Goal: Task Accomplishment & Management: Use online tool/utility

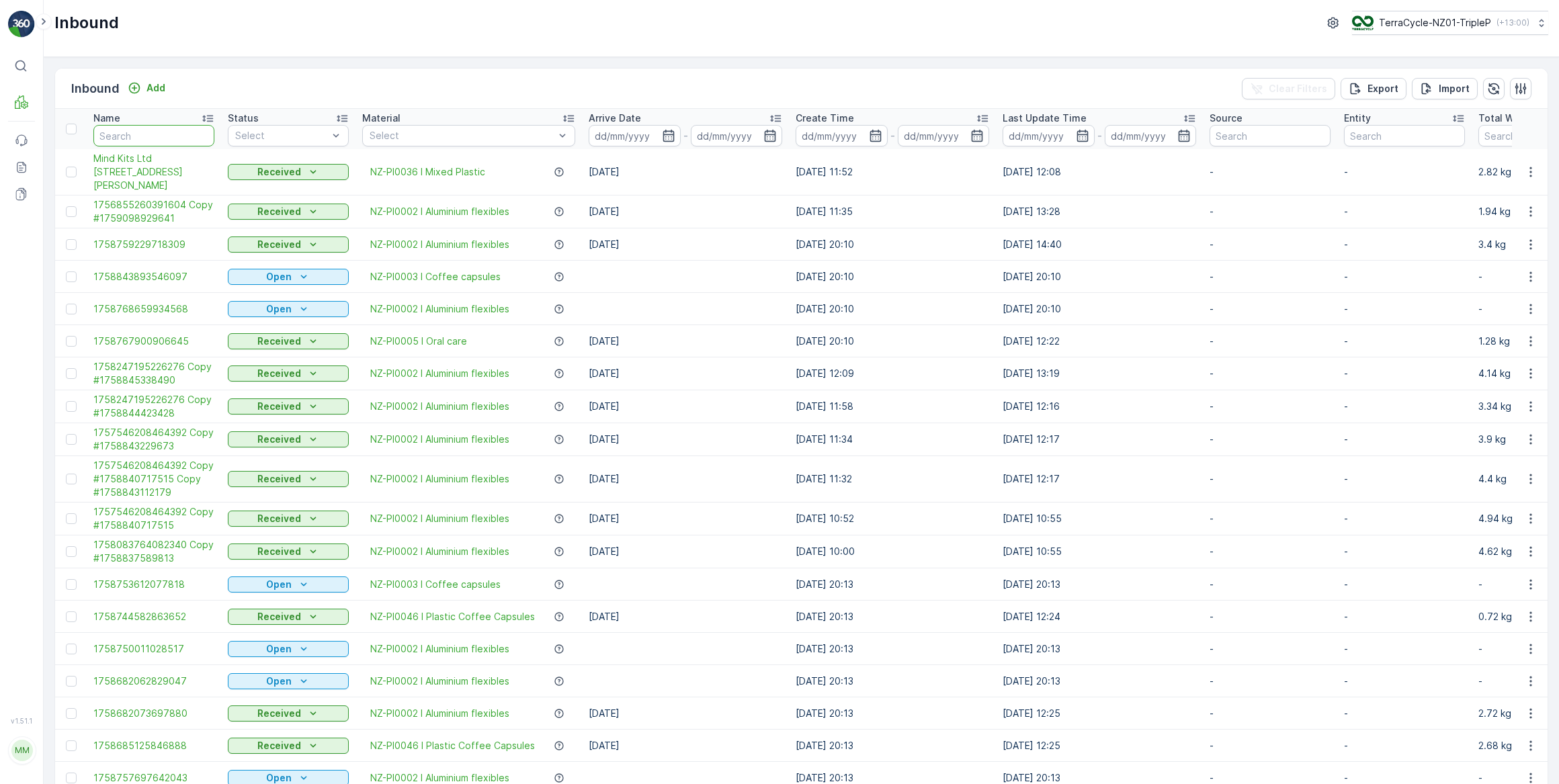
drag, startPoint x: 135, startPoint y: 139, endPoint x: 223, endPoint y: 96, distance: 97.9
click at [145, 136] on input "text" at bounding box center [153, 136] width 121 height 21
type input "681729"
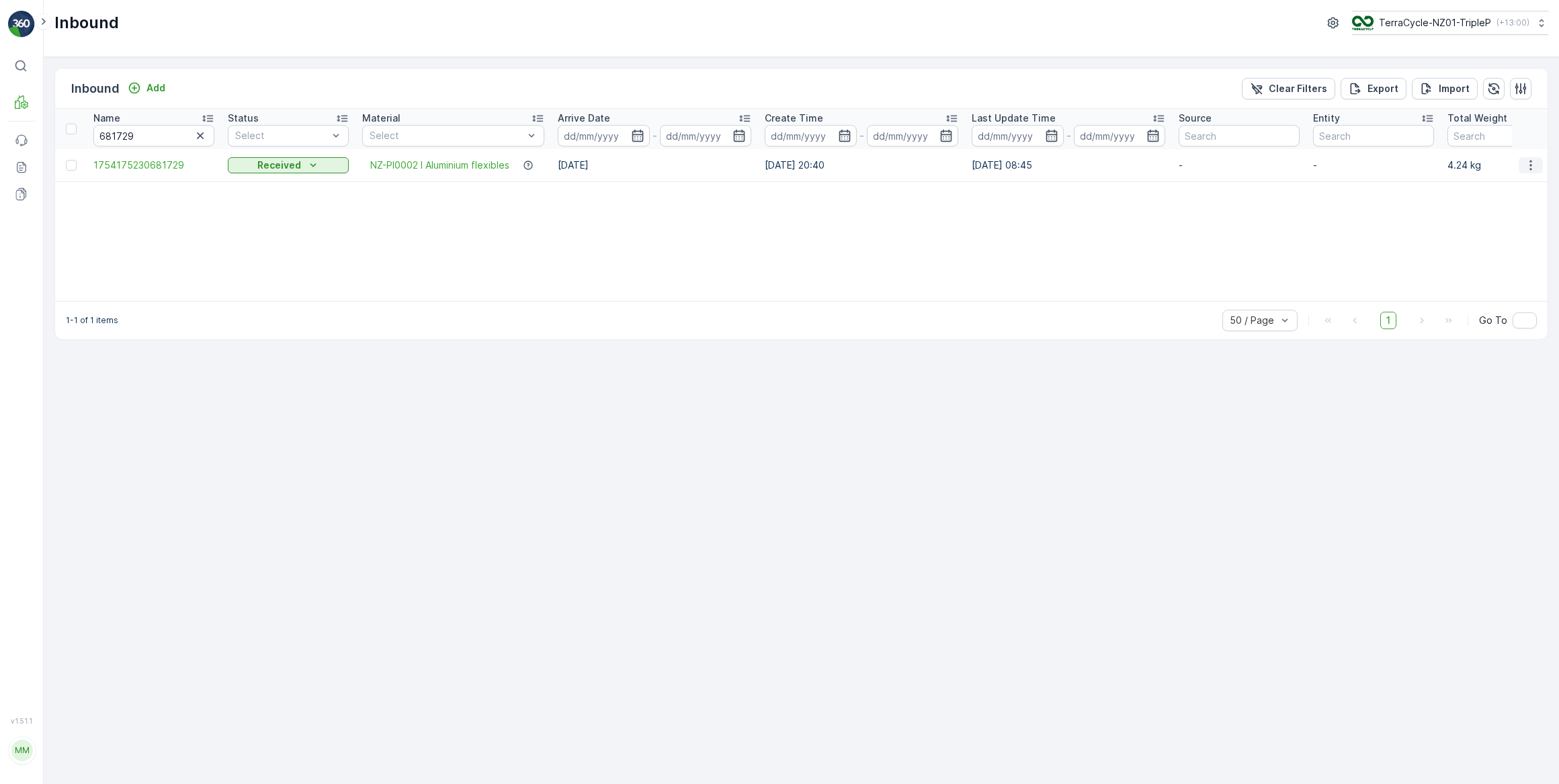
click at [1527, 167] on icon "button" at bounding box center [1530, 164] width 13 height 13
click at [1492, 187] on span "See More Details" at bounding box center [1496, 184] width 78 height 13
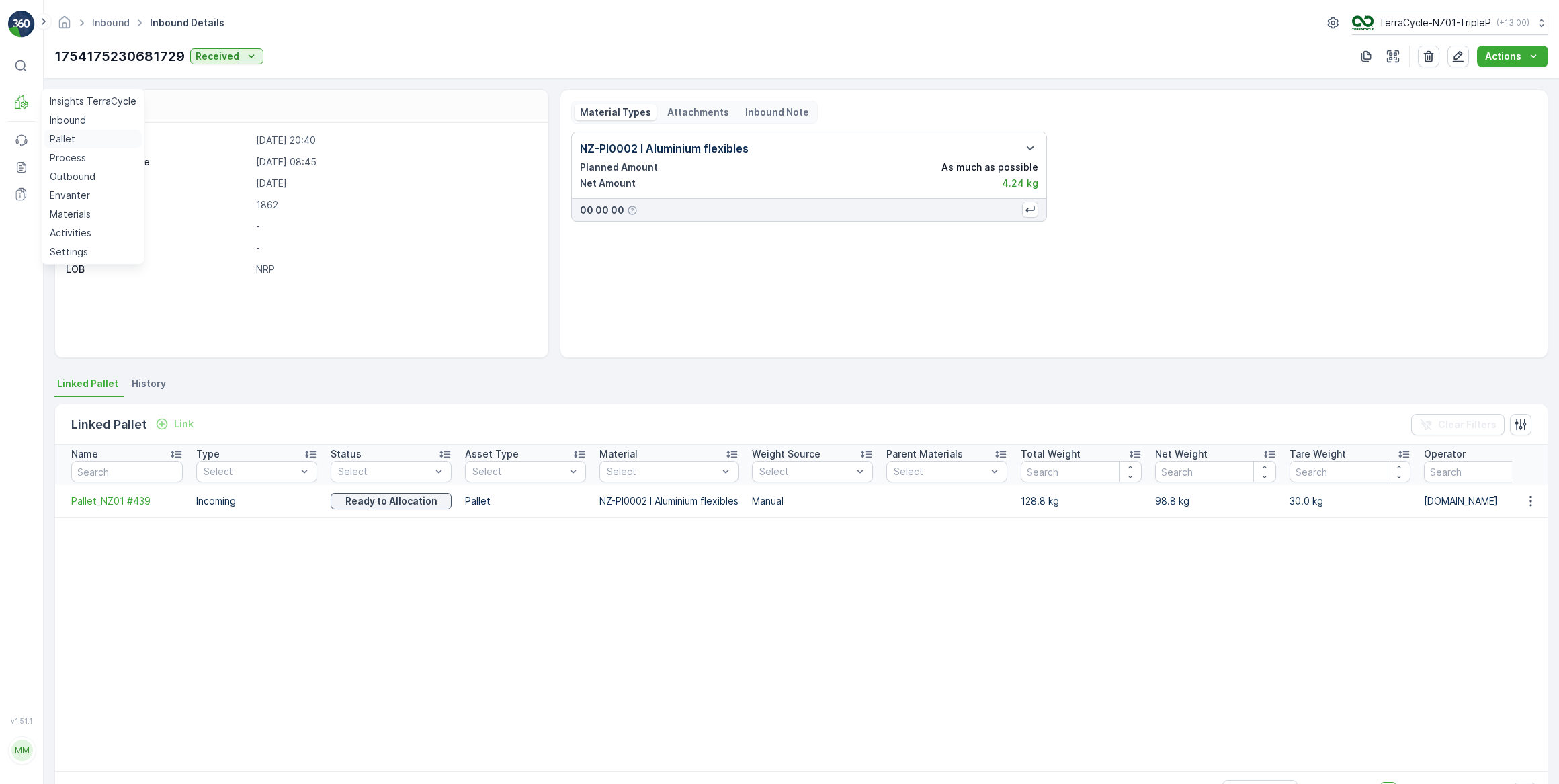
drag, startPoint x: 63, startPoint y: 139, endPoint x: 60, endPoint y: 131, distance: 8.5
click at [63, 139] on p "Pallet" at bounding box center [63, 139] width 26 height 13
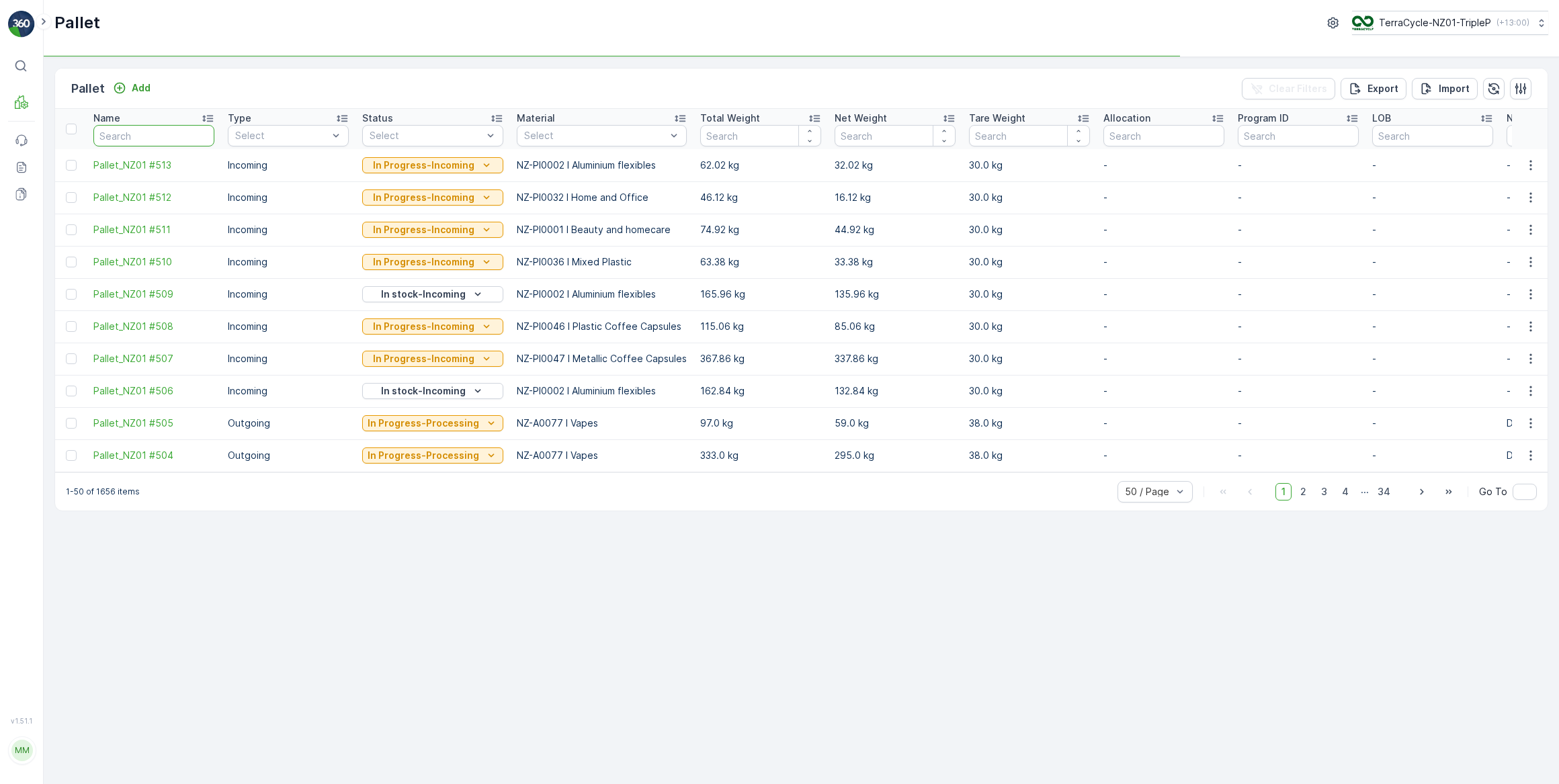
drag, startPoint x: 161, startPoint y: 134, endPoint x: 186, endPoint y: 103, distance: 39.8
click at [164, 131] on input "text" at bounding box center [153, 136] width 121 height 21
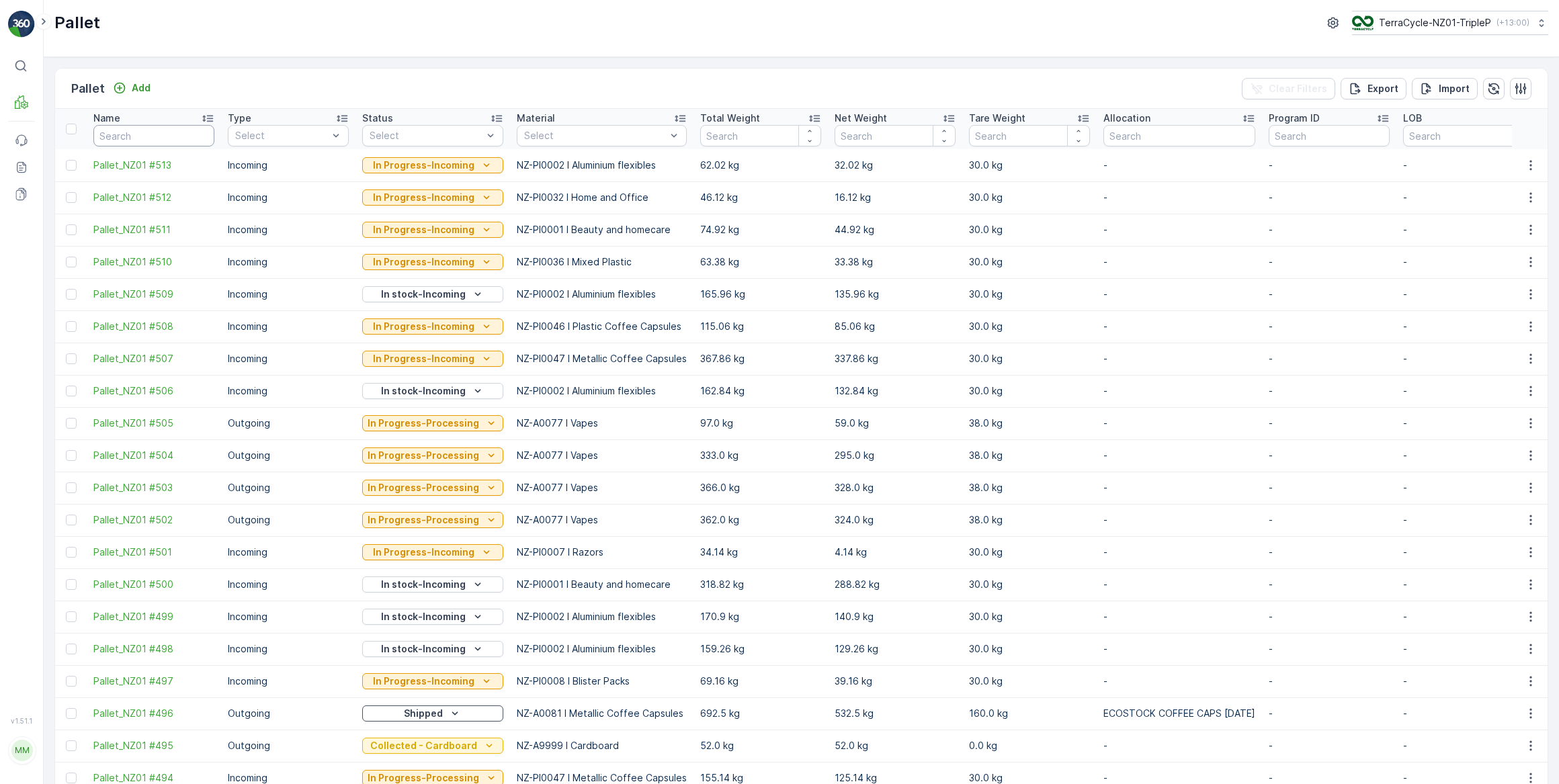
click at [153, 133] on input "text" at bounding box center [153, 136] width 121 height 21
type input "439"
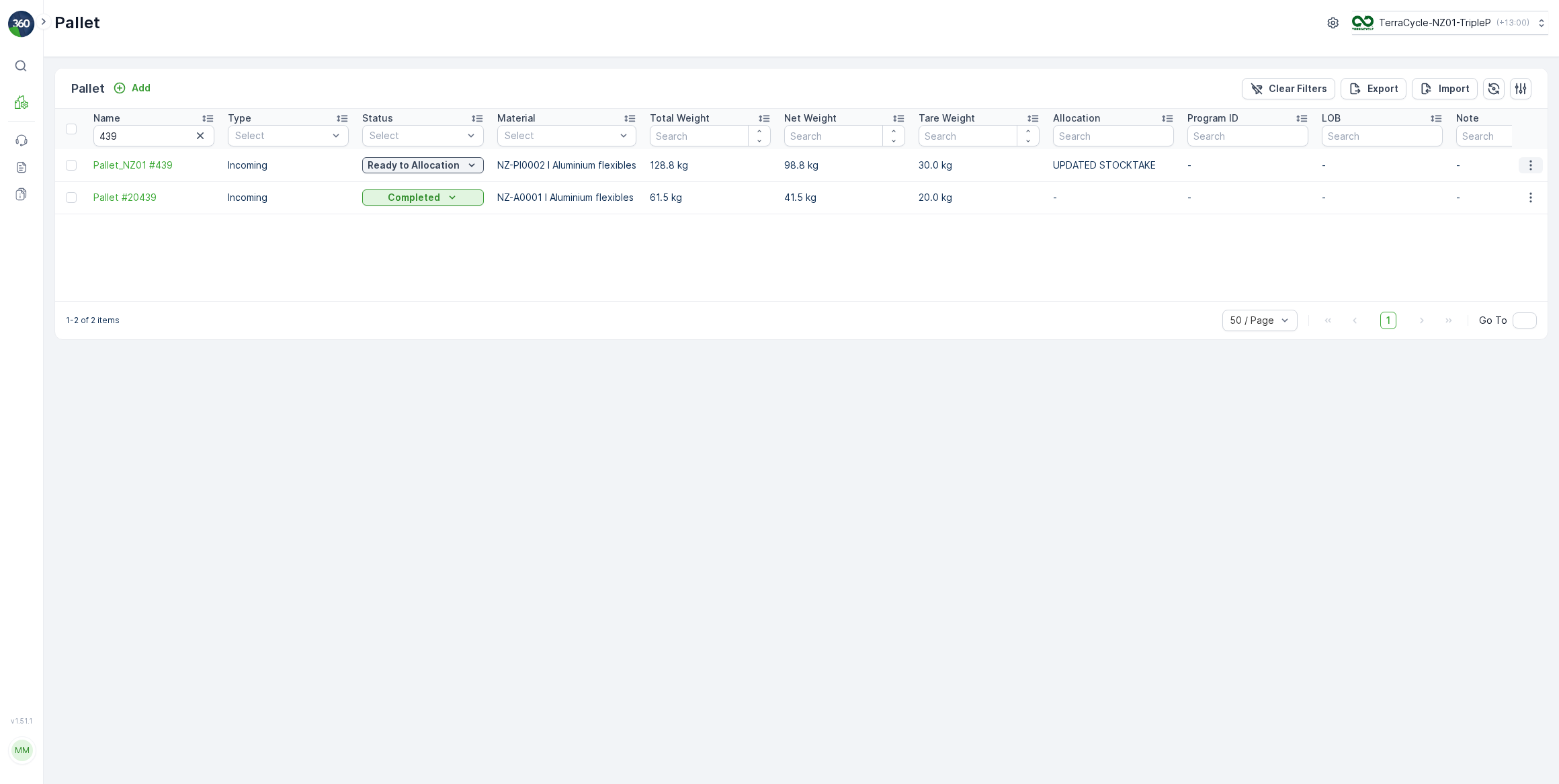
click at [1529, 164] on icon "button" at bounding box center [1530, 164] width 13 height 13
click at [1512, 185] on span "See More Details" at bounding box center [1514, 184] width 78 height 13
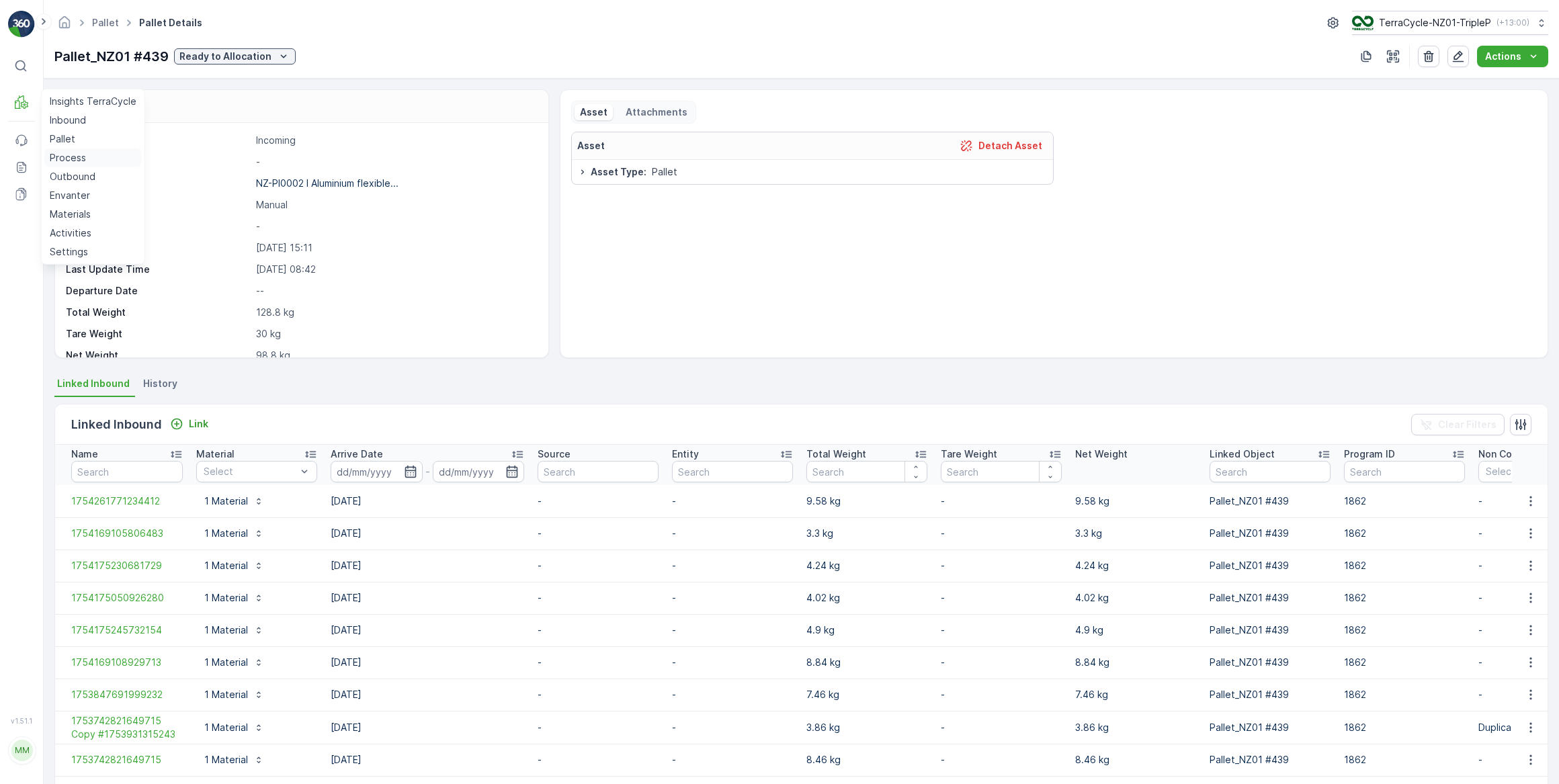
click at [66, 158] on p "Process" at bounding box center [68, 157] width 37 height 13
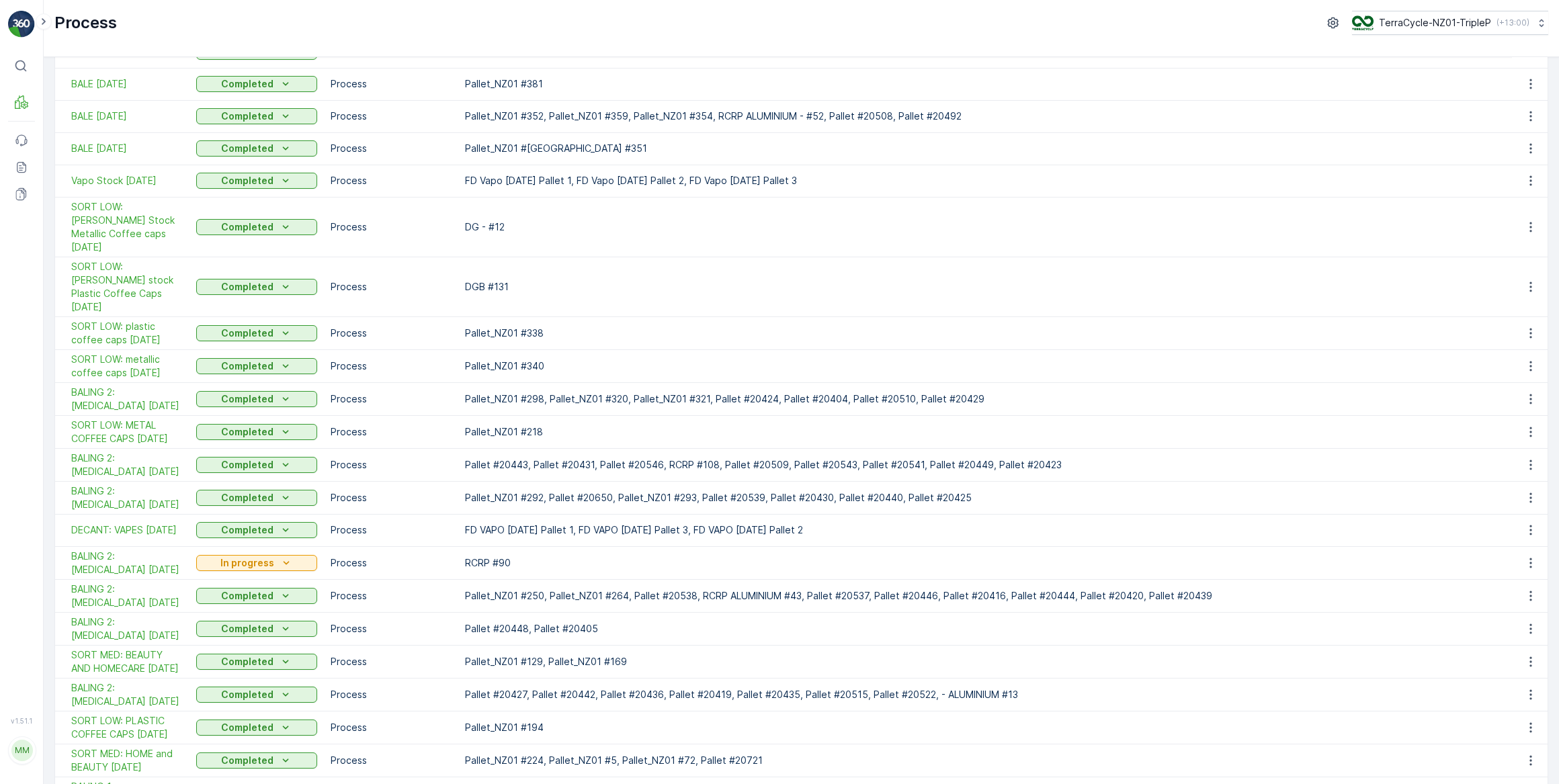
scroll to position [427, 0]
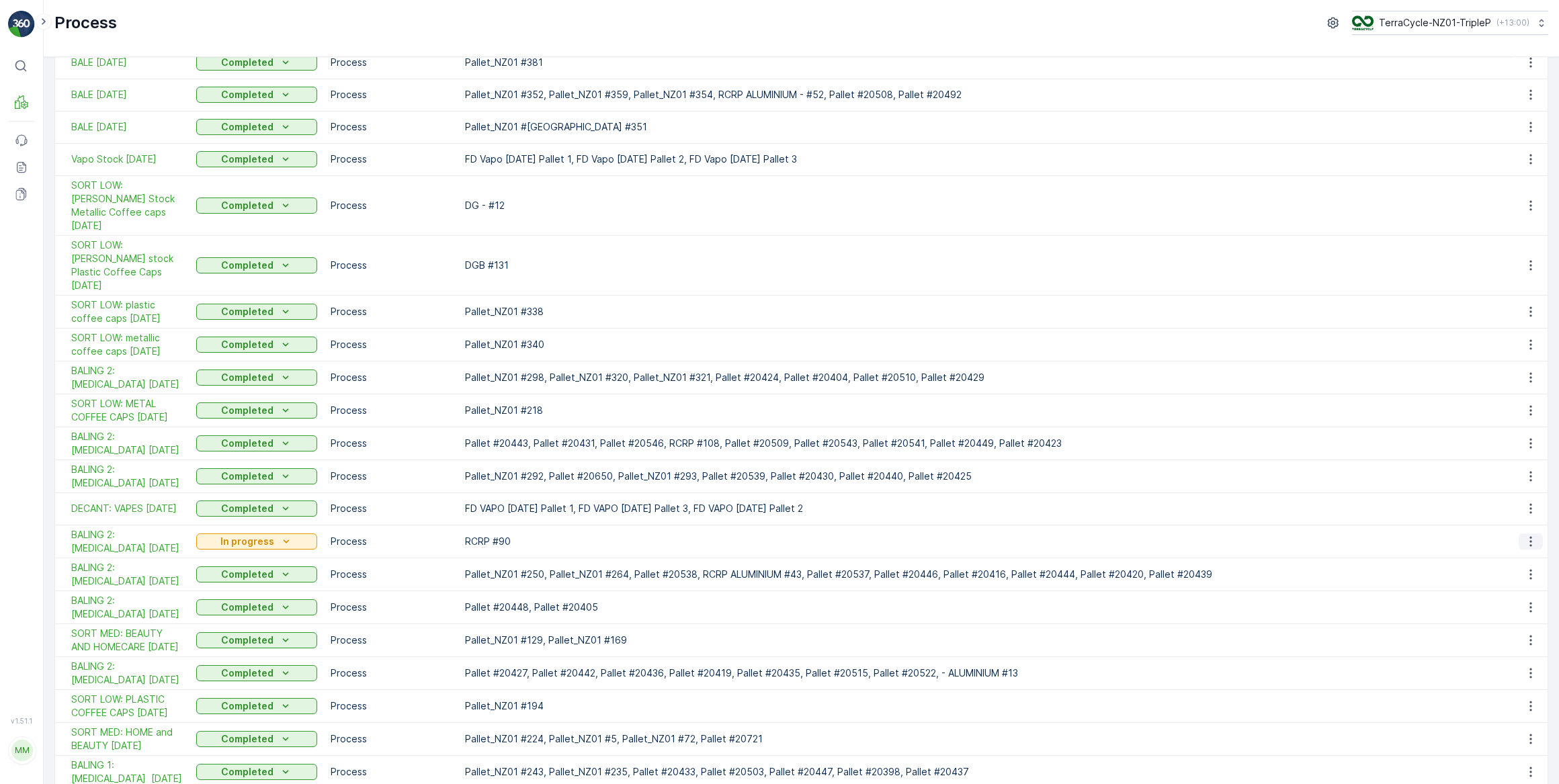
click at [1525, 535] on icon "button" at bounding box center [1530, 541] width 13 height 13
click at [1508, 530] on span "See More Details" at bounding box center [1509, 534] width 78 height 13
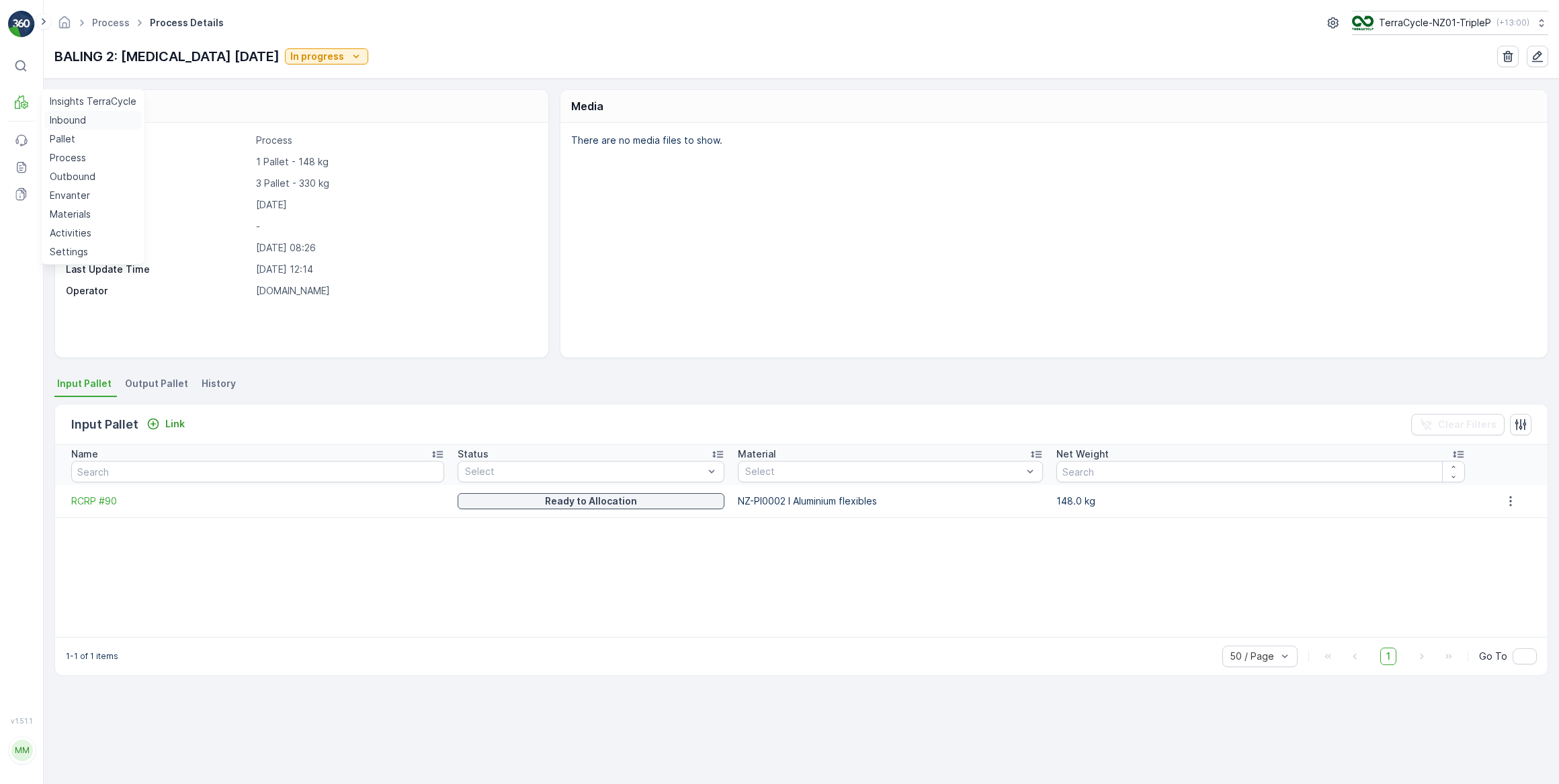
click at [71, 122] on p "Inbound" at bounding box center [68, 120] width 37 height 13
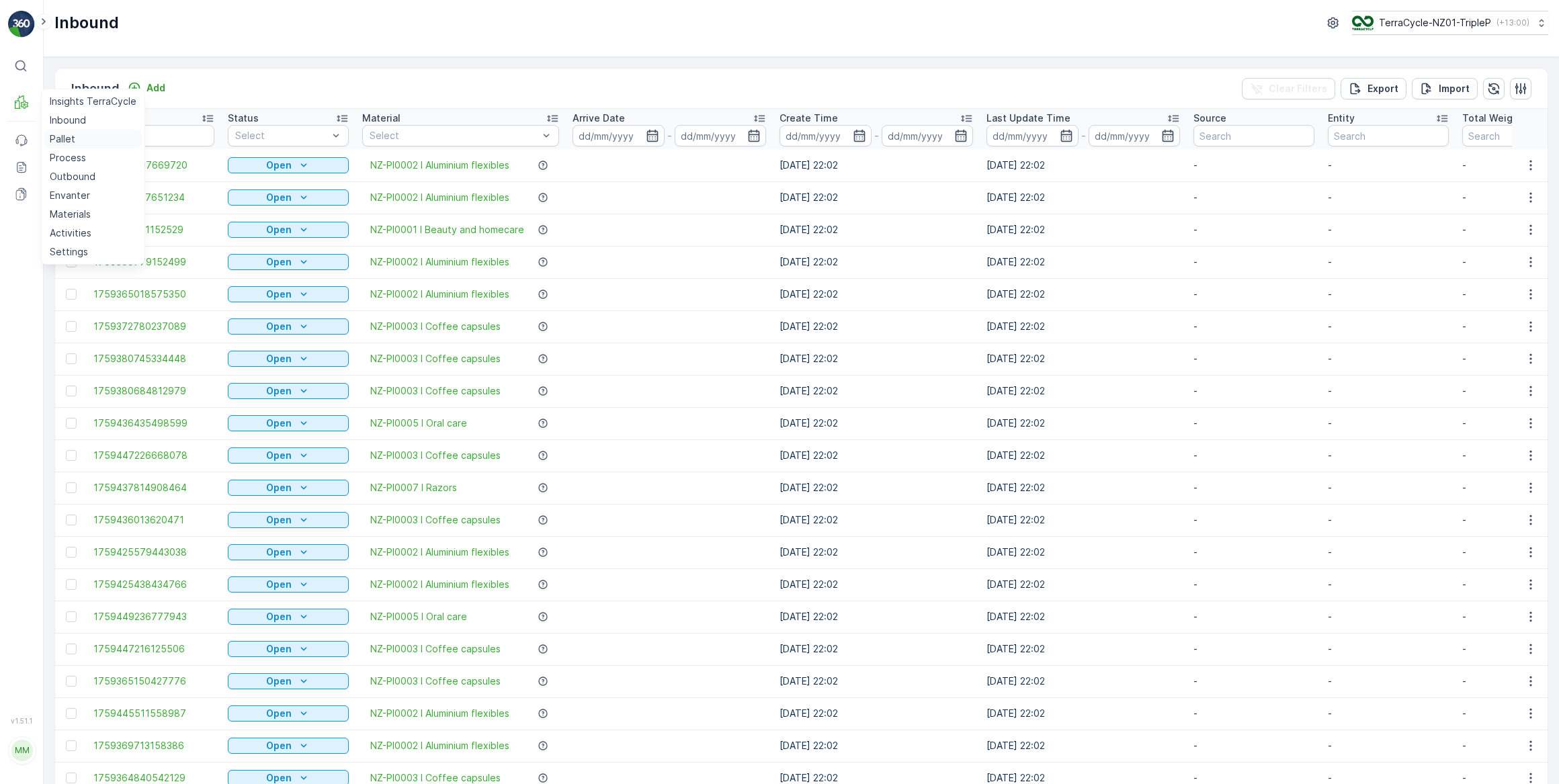
click at [61, 139] on p "Pallet" at bounding box center [63, 139] width 26 height 13
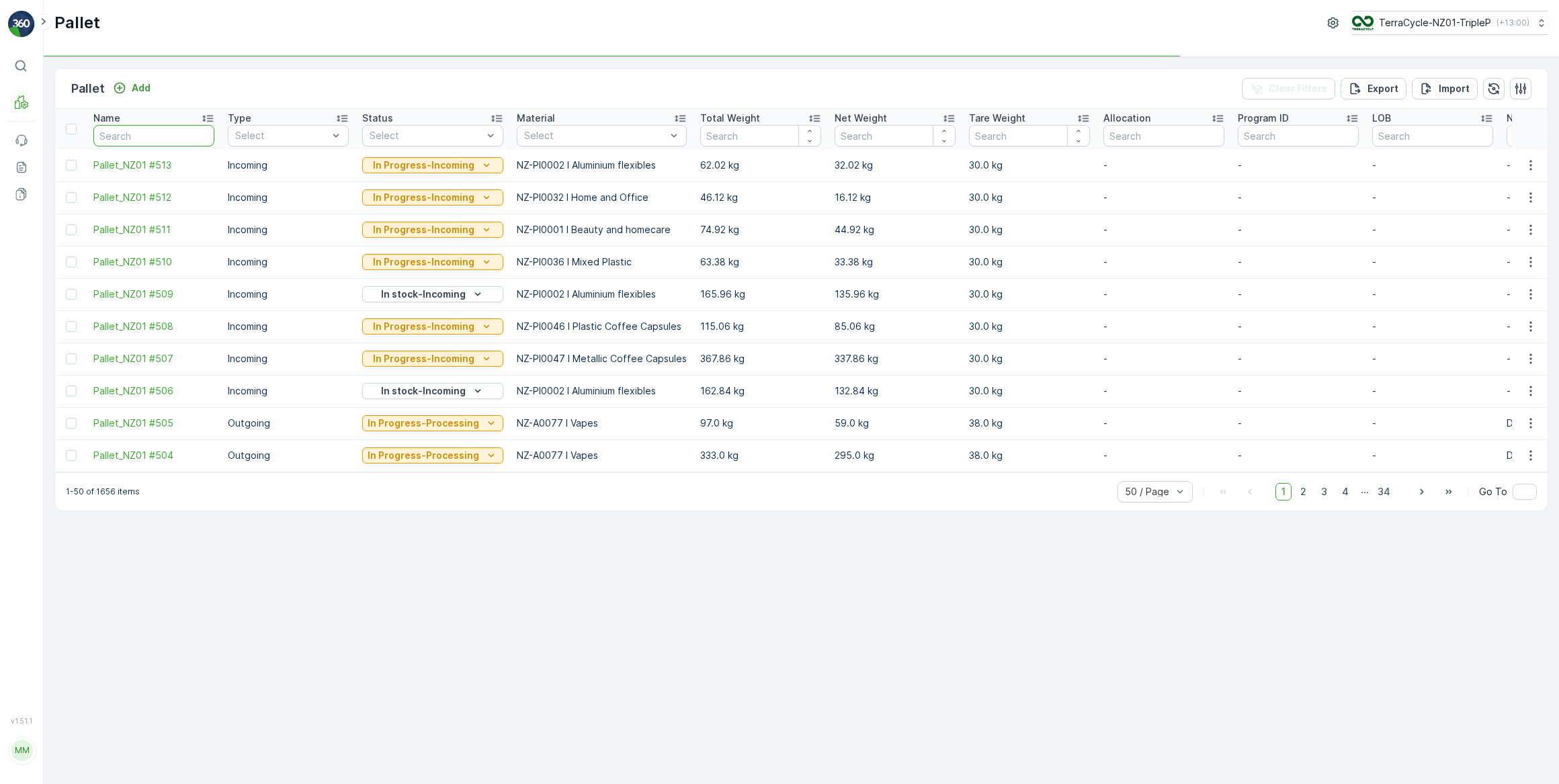
click at [154, 133] on input "text" at bounding box center [153, 136] width 121 height 21
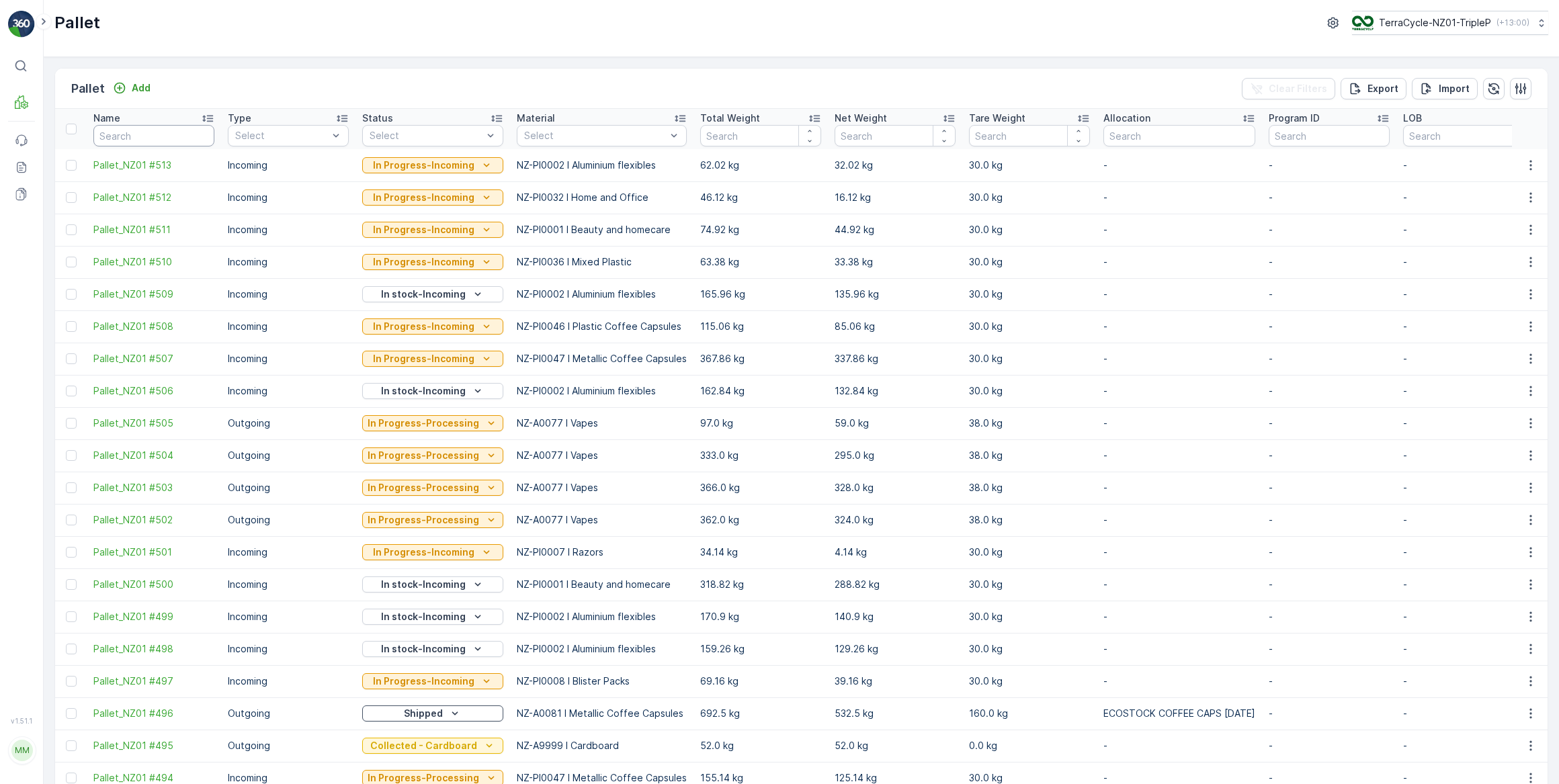
drag, startPoint x: 174, startPoint y: 140, endPoint x: 191, endPoint y: 97, distance: 46.2
click at [174, 138] on input "text" at bounding box center [153, 136] width 121 height 21
type input "439"
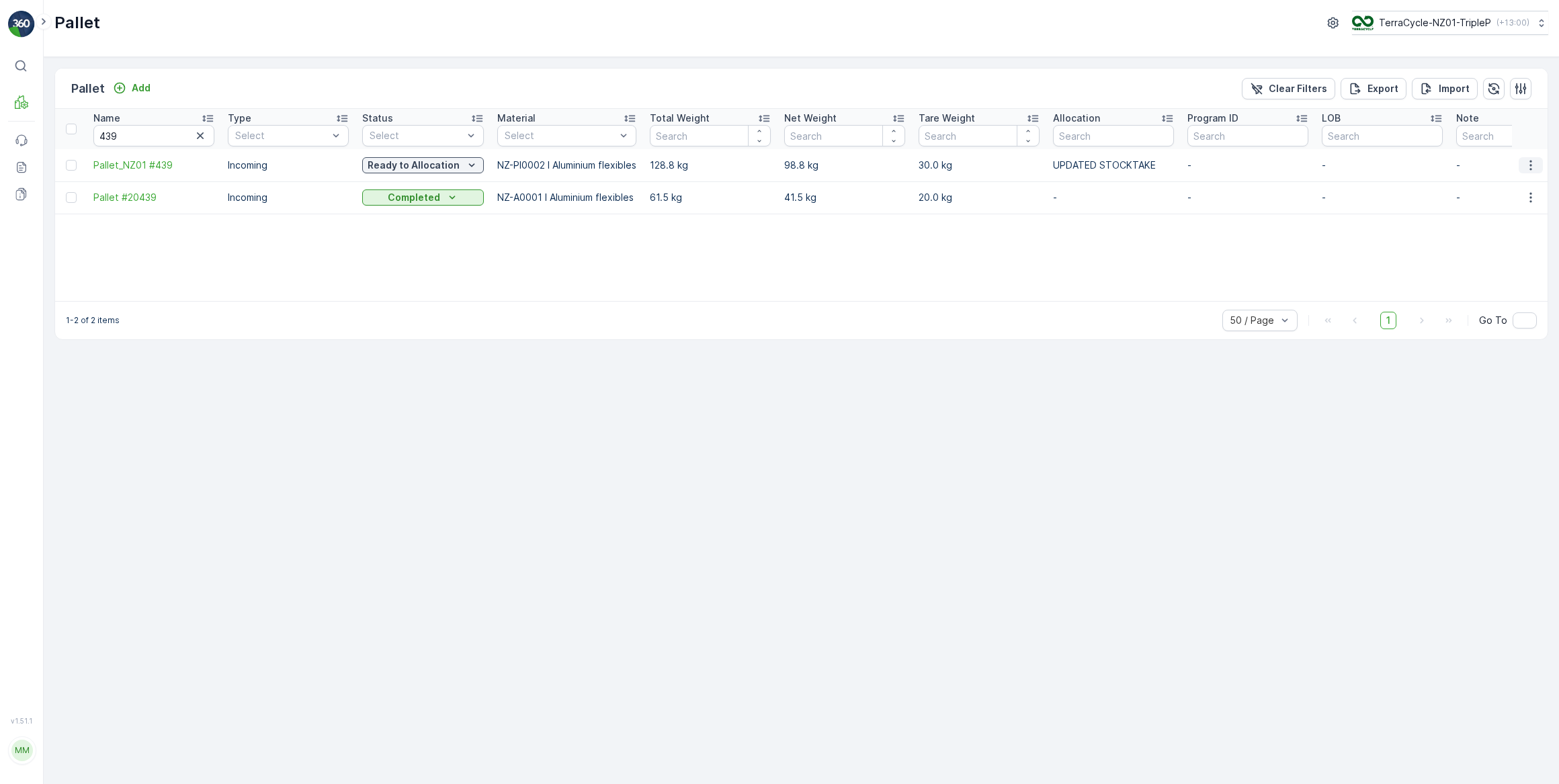
click at [1531, 164] on icon "button" at bounding box center [1530, 164] width 2 height 10
click at [1495, 258] on span "Print QR" at bounding box center [1494, 259] width 37 height 13
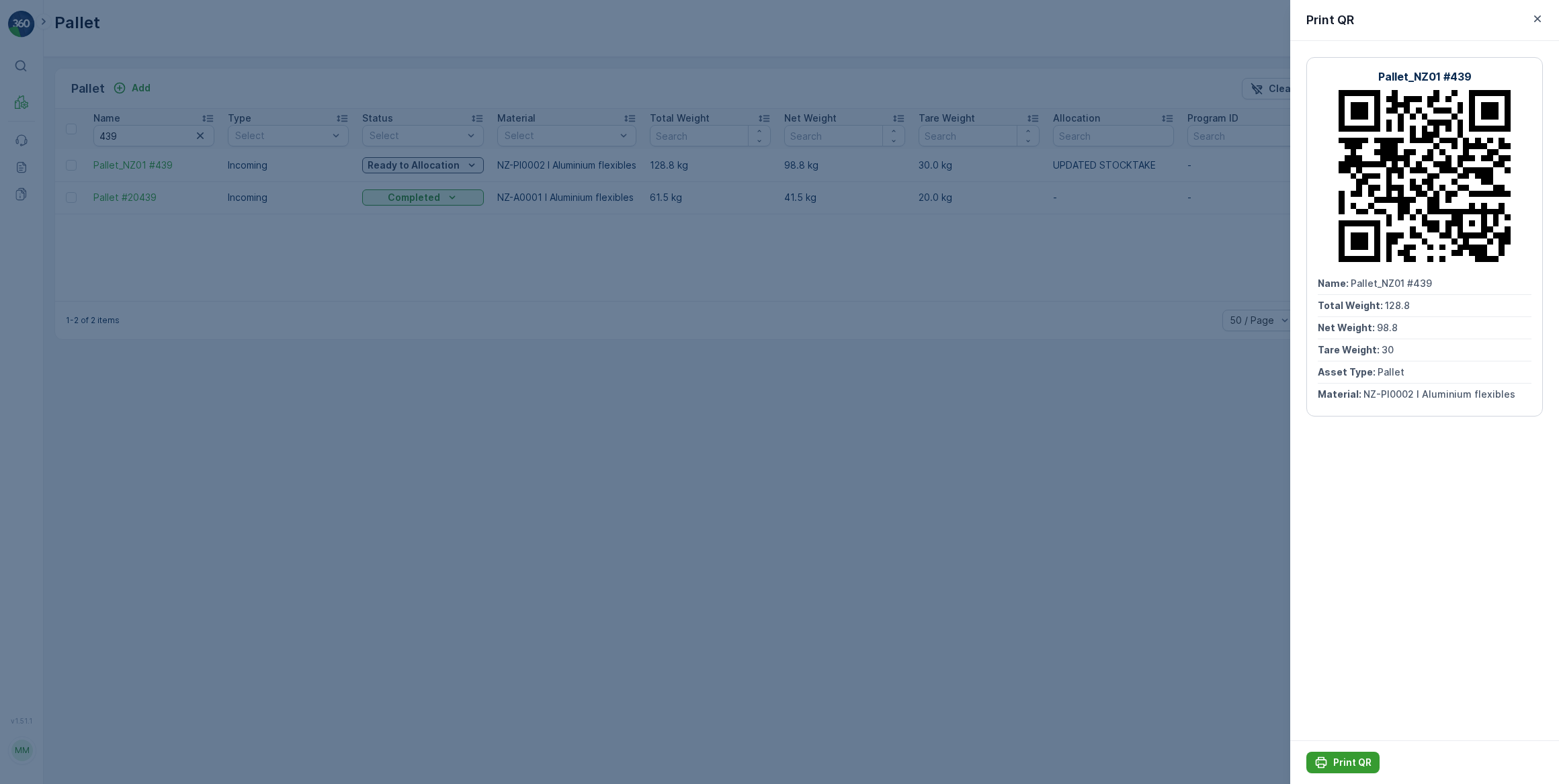
click at [1357, 758] on p "Print QR" at bounding box center [1351, 762] width 38 height 13
click at [1538, 18] on icon "button" at bounding box center [1538, 19] width 7 height 7
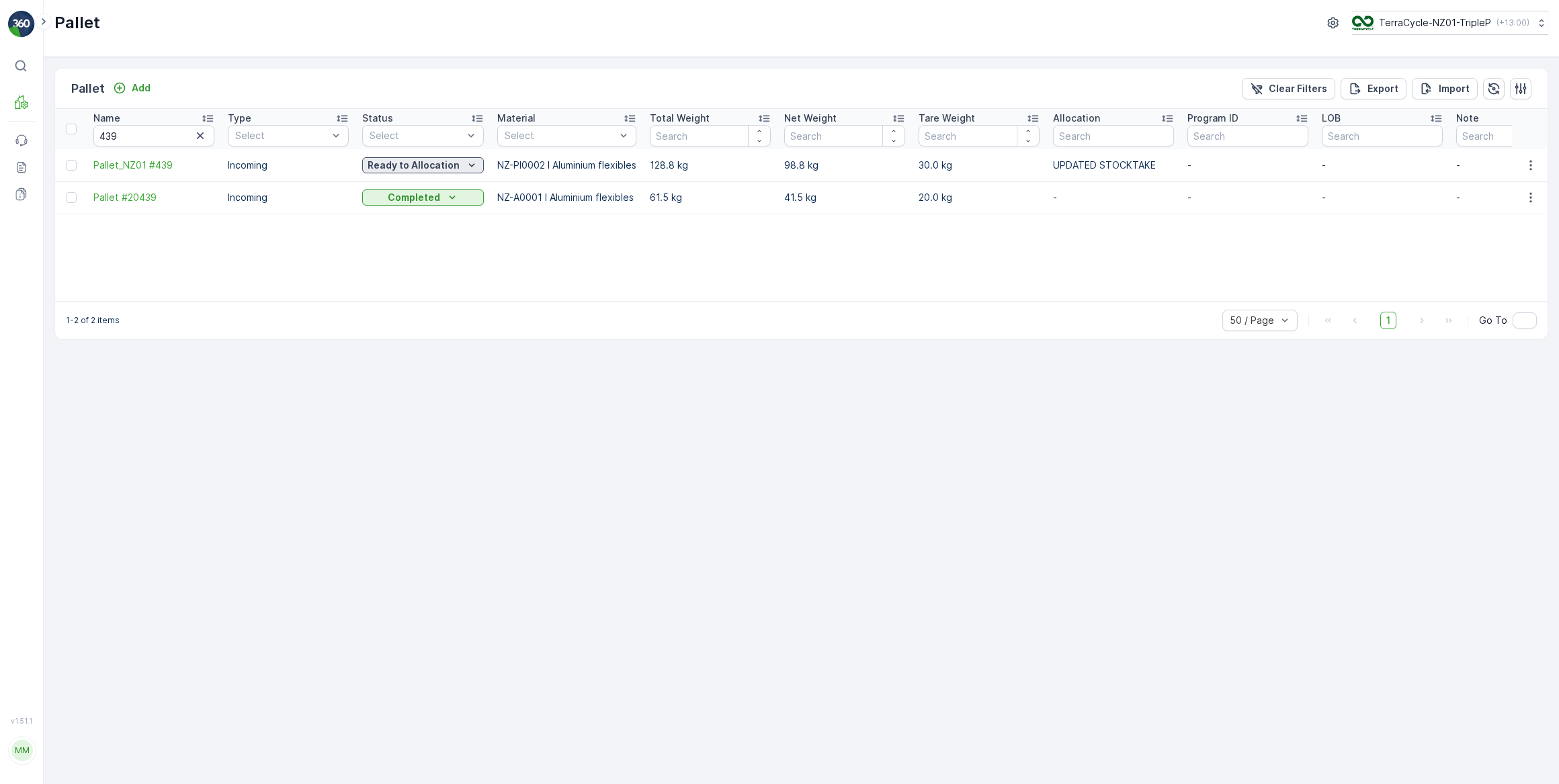
click at [452, 164] on p "Ready to Allocation" at bounding box center [413, 164] width 92 height 13
click at [436, 243] on span "In Progress-Processing" at bounding box center [422, 240] width 104 height 13
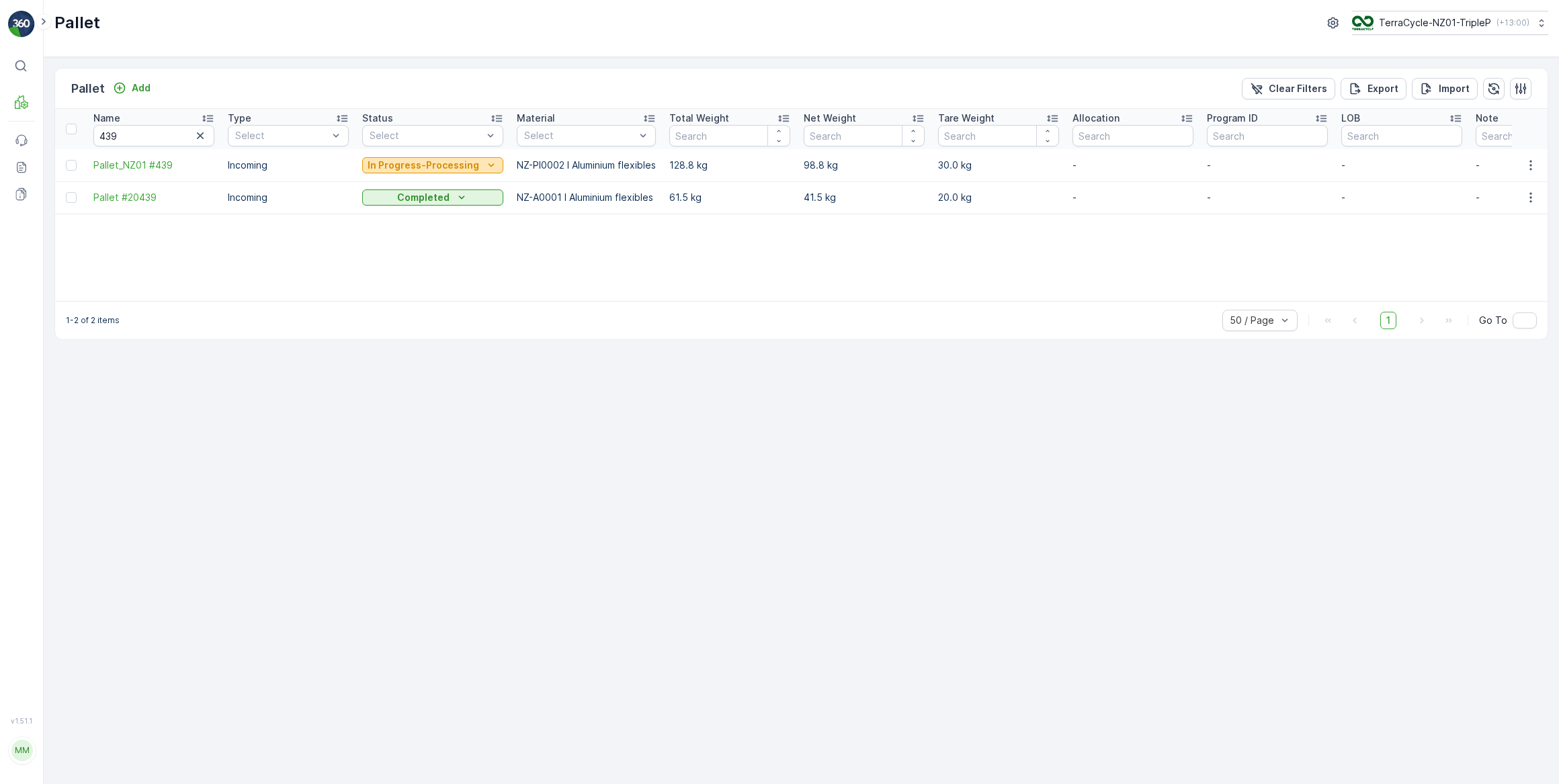
click at [471, 164] on p "In Progress-Processing" at bounding box center [423, 164] width 112 height 13
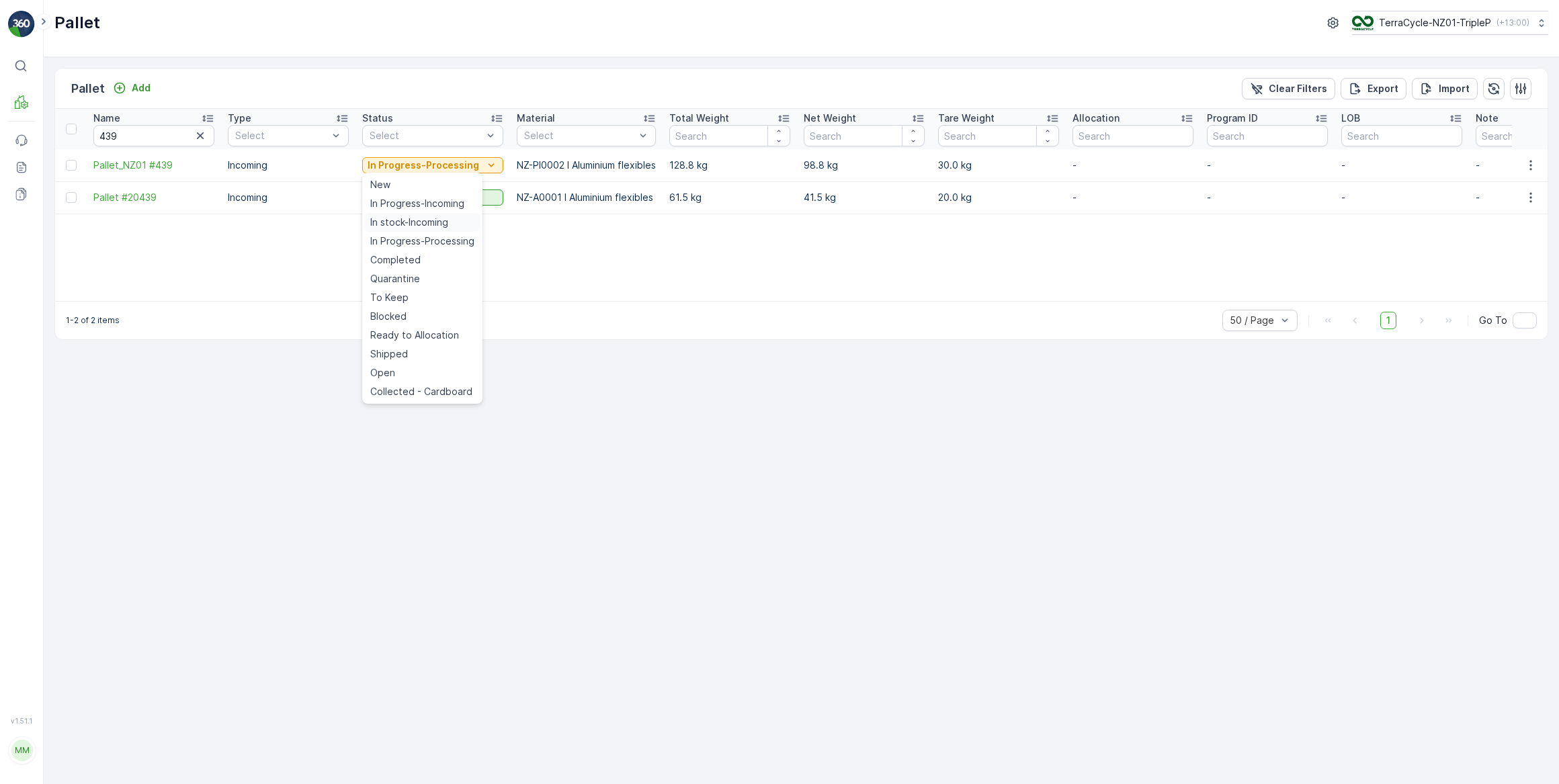
click at [435, 223] on span "In stock-Incoming" at bounding box center [409, 222] width 78 height 13
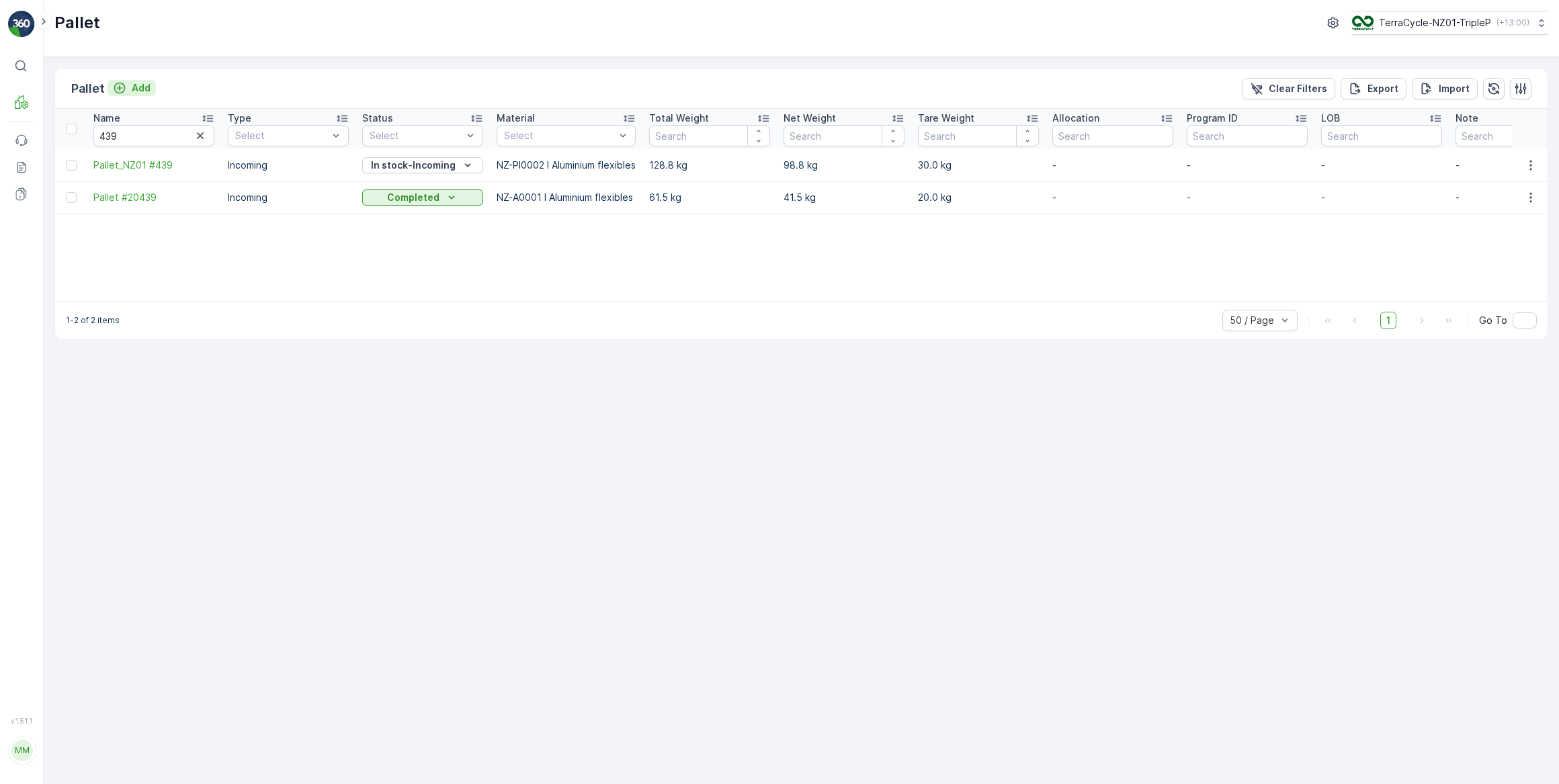
click at [141, 85] on p "Add" at bounding box center [140, 88] width 19 height 13
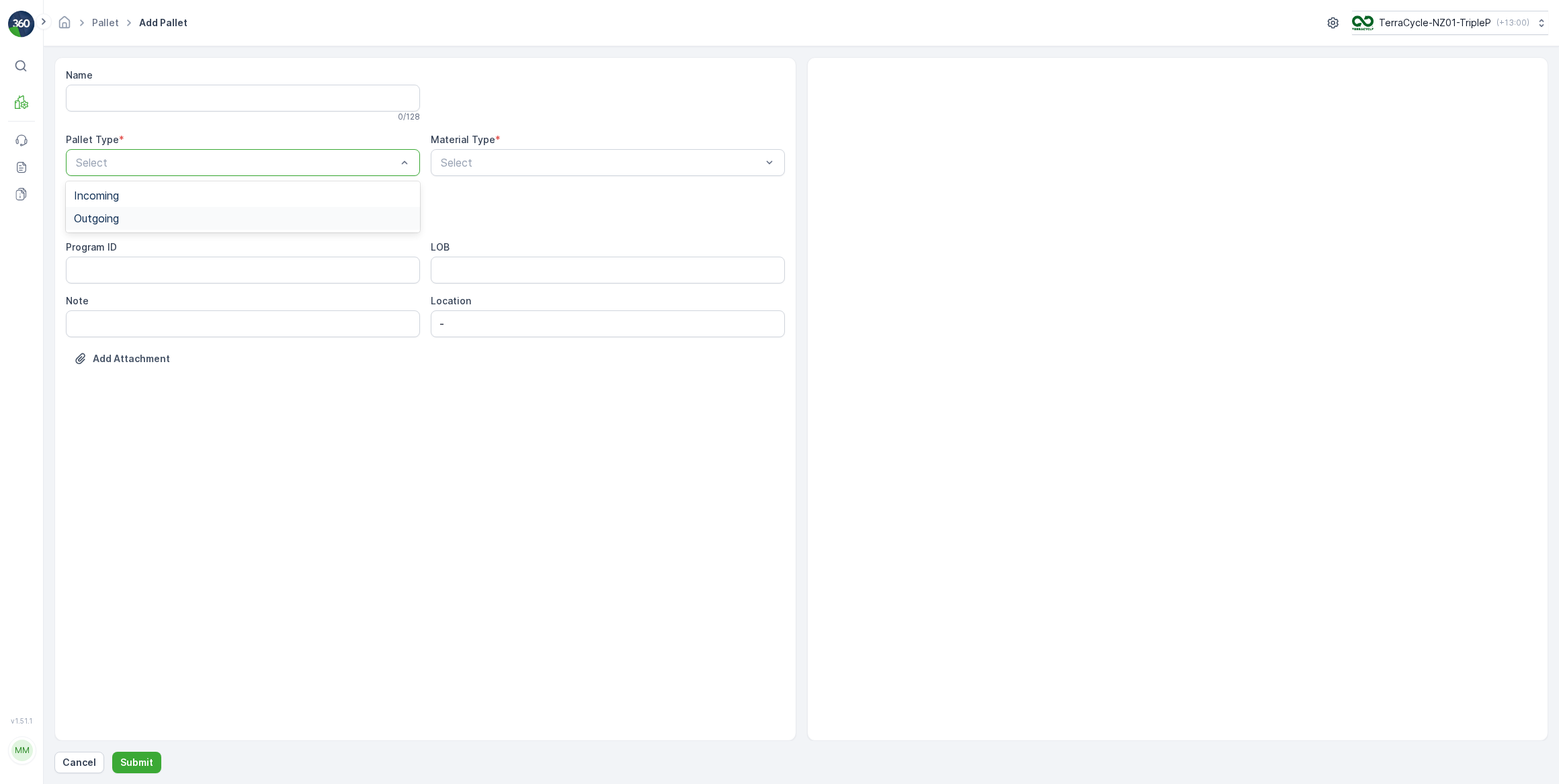
click at [107, 215] on span "Outgoing" at bounding box center [97, 218] width 45 height 13
click at [80, 293] on span "Bale" at bounding box center [85, 295] width 21 height 13
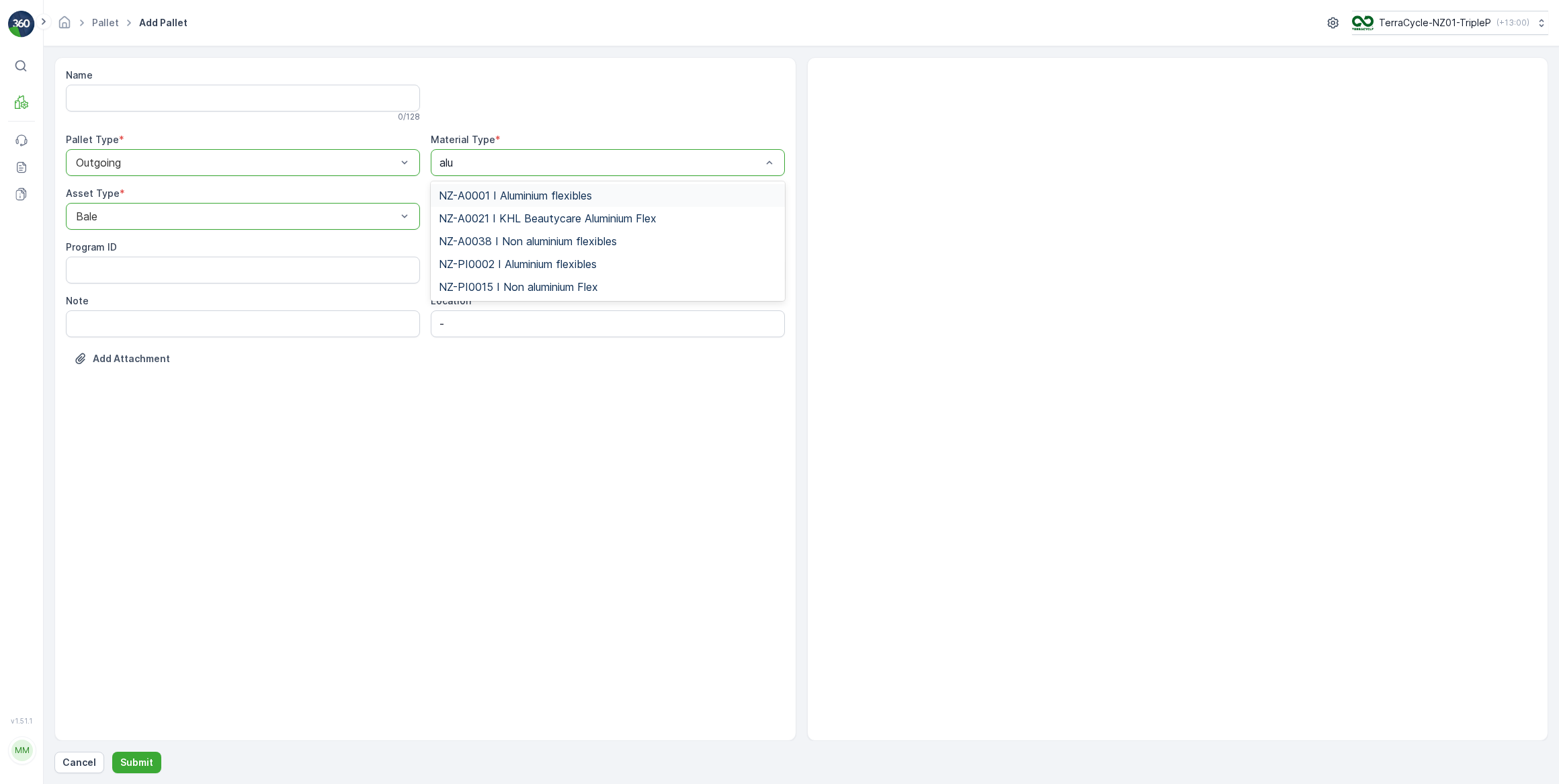
type input "alum"
click at [534, 196] on span "NZ-A0001 I Aluminium flexibles" at bounding box center [515, 196] width 153 height 13
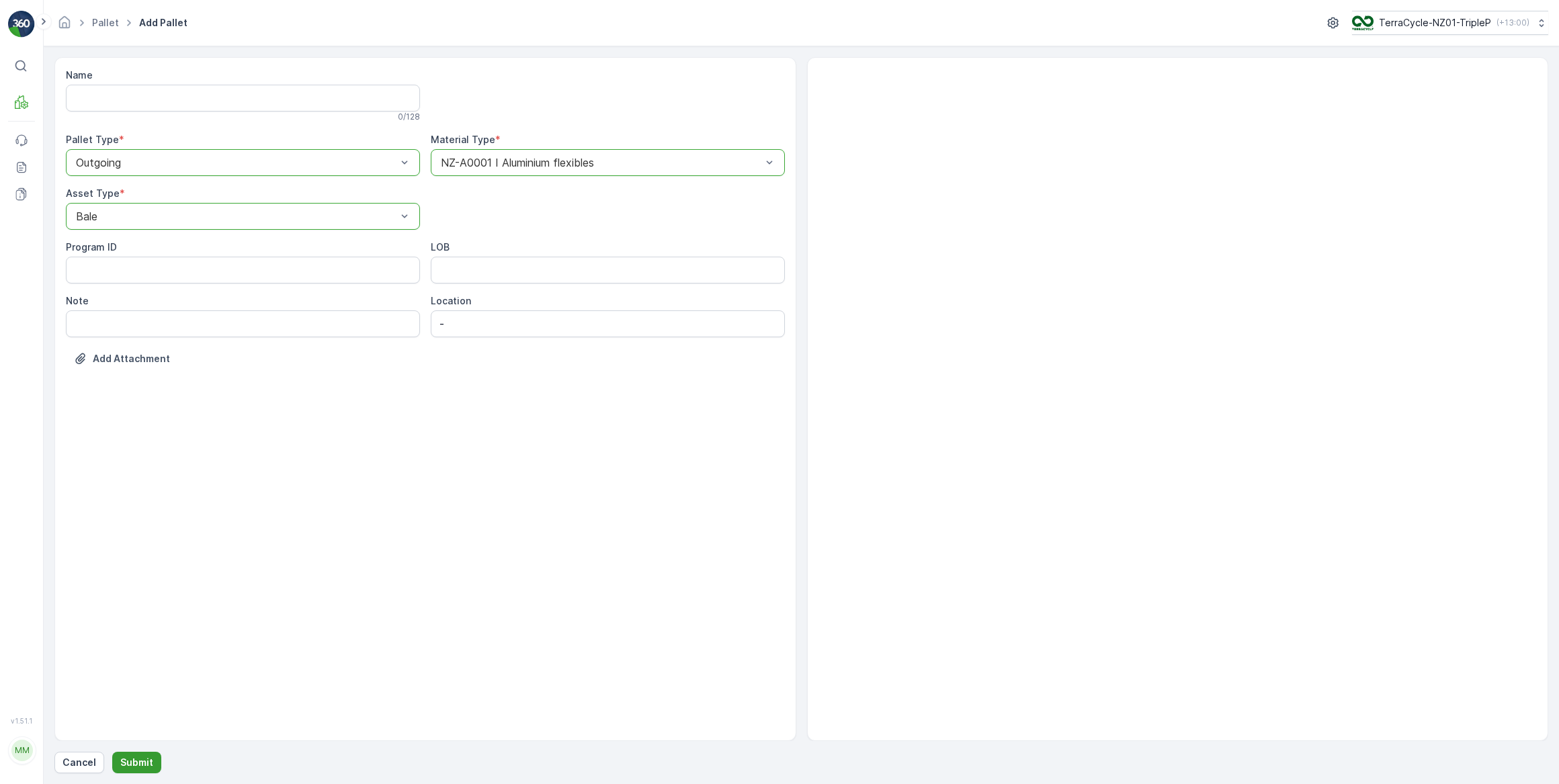
click at [130, 760] on p "Submit" at bounding box center [136, 762] width 33 height 13
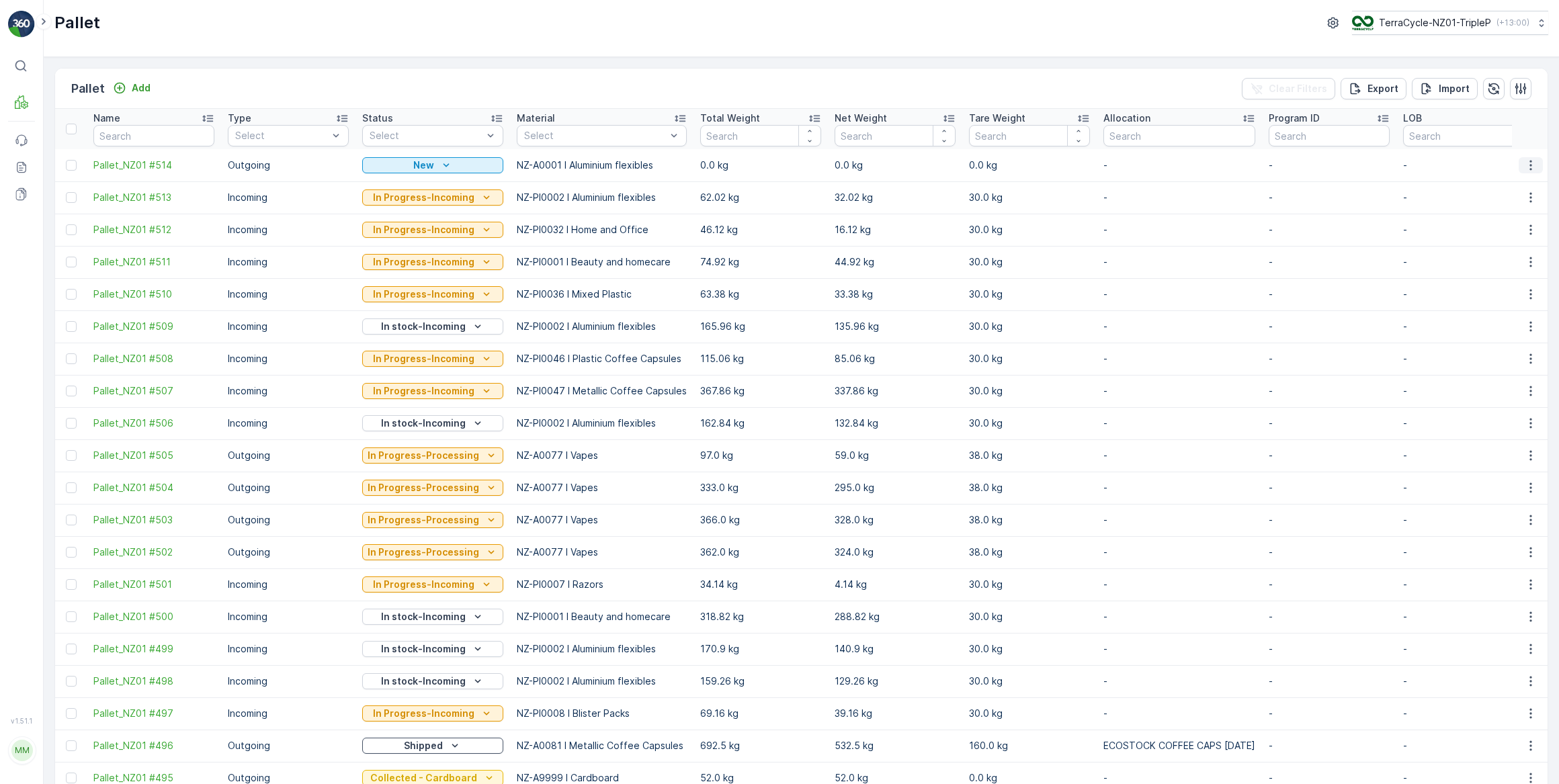
click at [1529, 168] on icon "button" at bounding box center [1530, 164] width 2 height 10
click at [1492, 260] on span "Print QR" at bounding box center [1494, 259] width 37 height 13
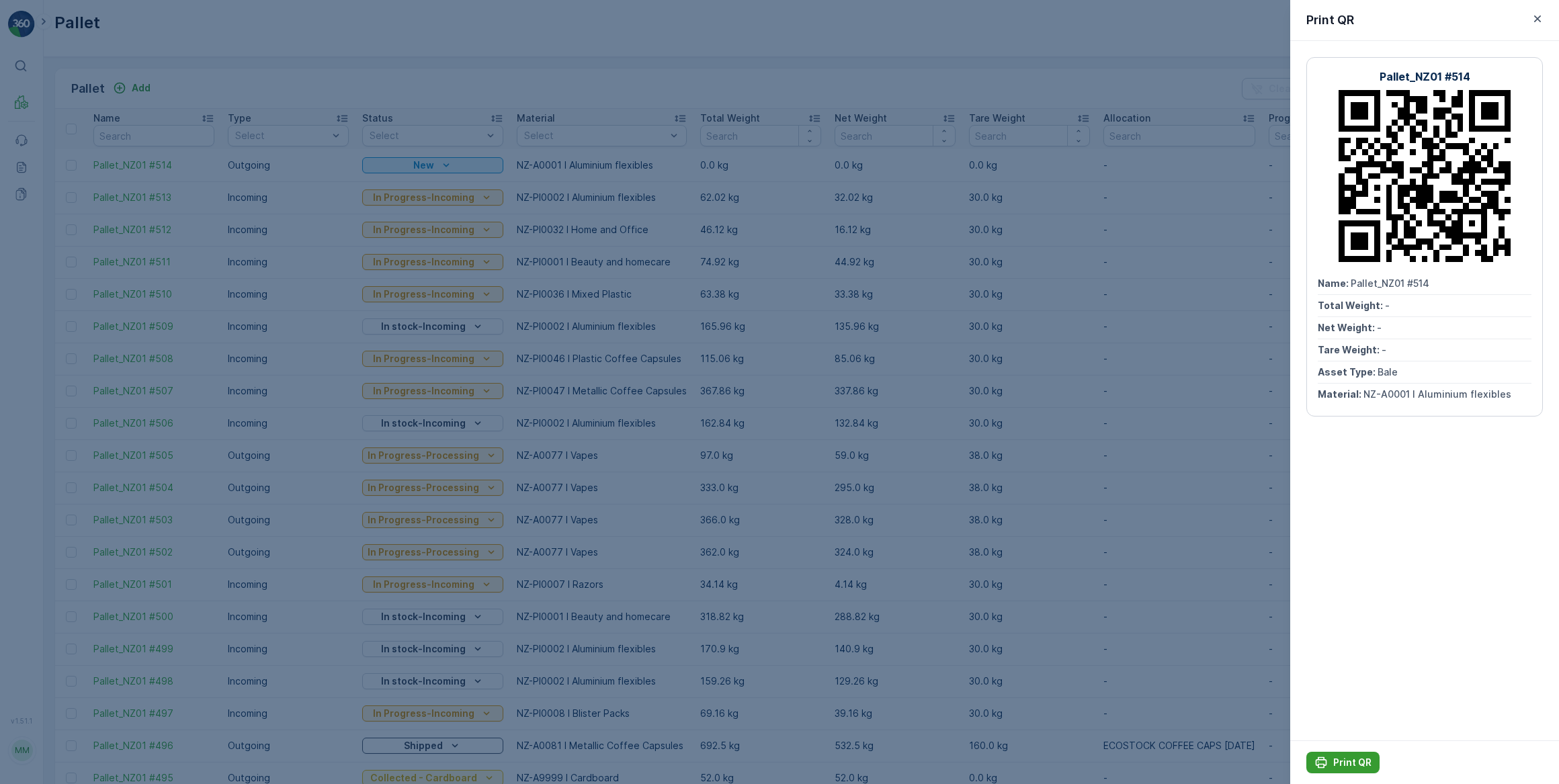
click at [1341, 763] on p "Print QR" at bounding box center [1351, 762] width 38 height 13
click at [1538, 20] on icon "button" at bounding box center [1538, 19] width 7 height 7
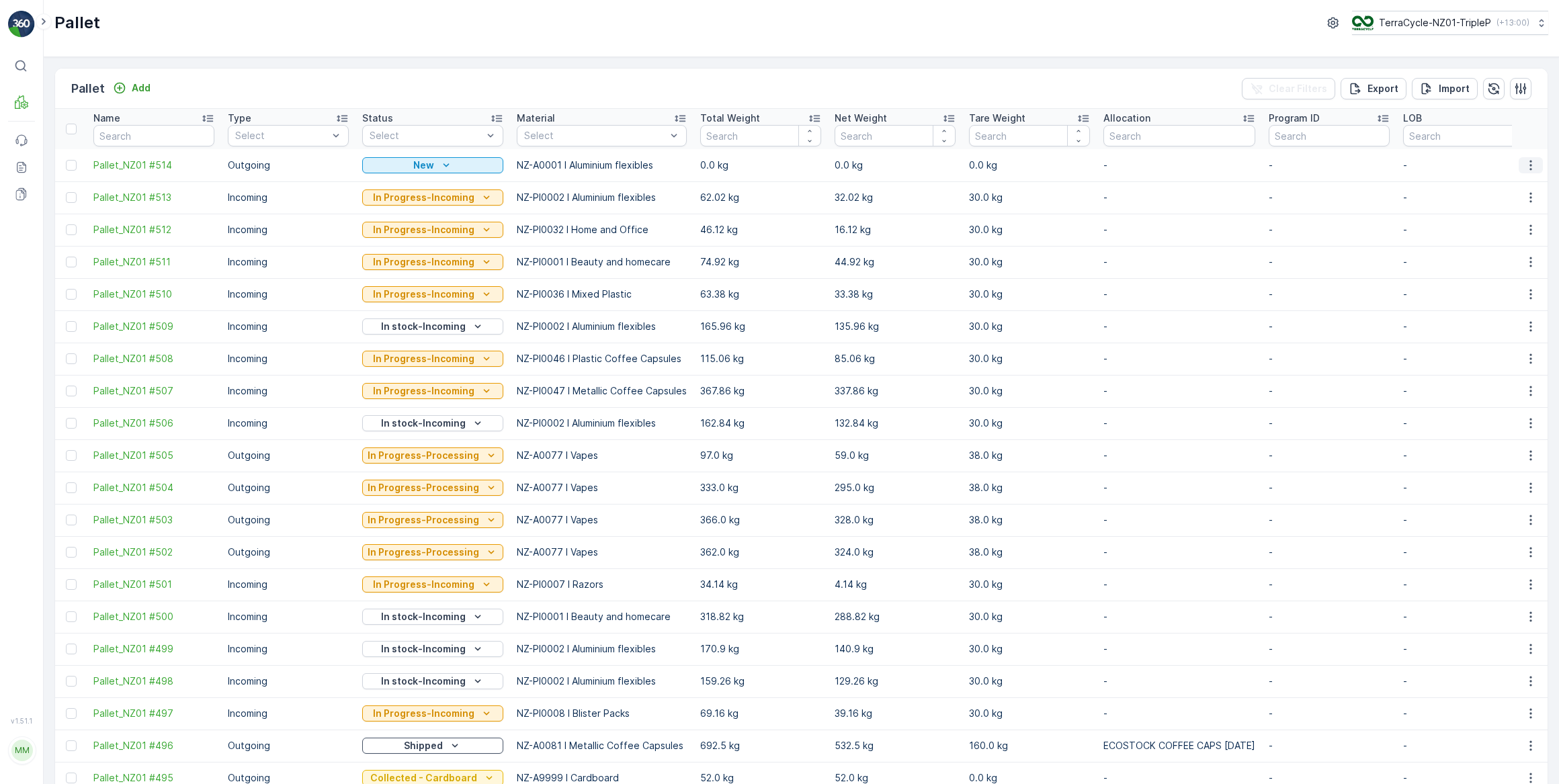
click at [1529, 164] on icon "button" at bounding box center [1530, 164] width 13 height 13
click at [1492, 242] on span "Update Weight" at bounding box center [1510, 240] width 69 height 13
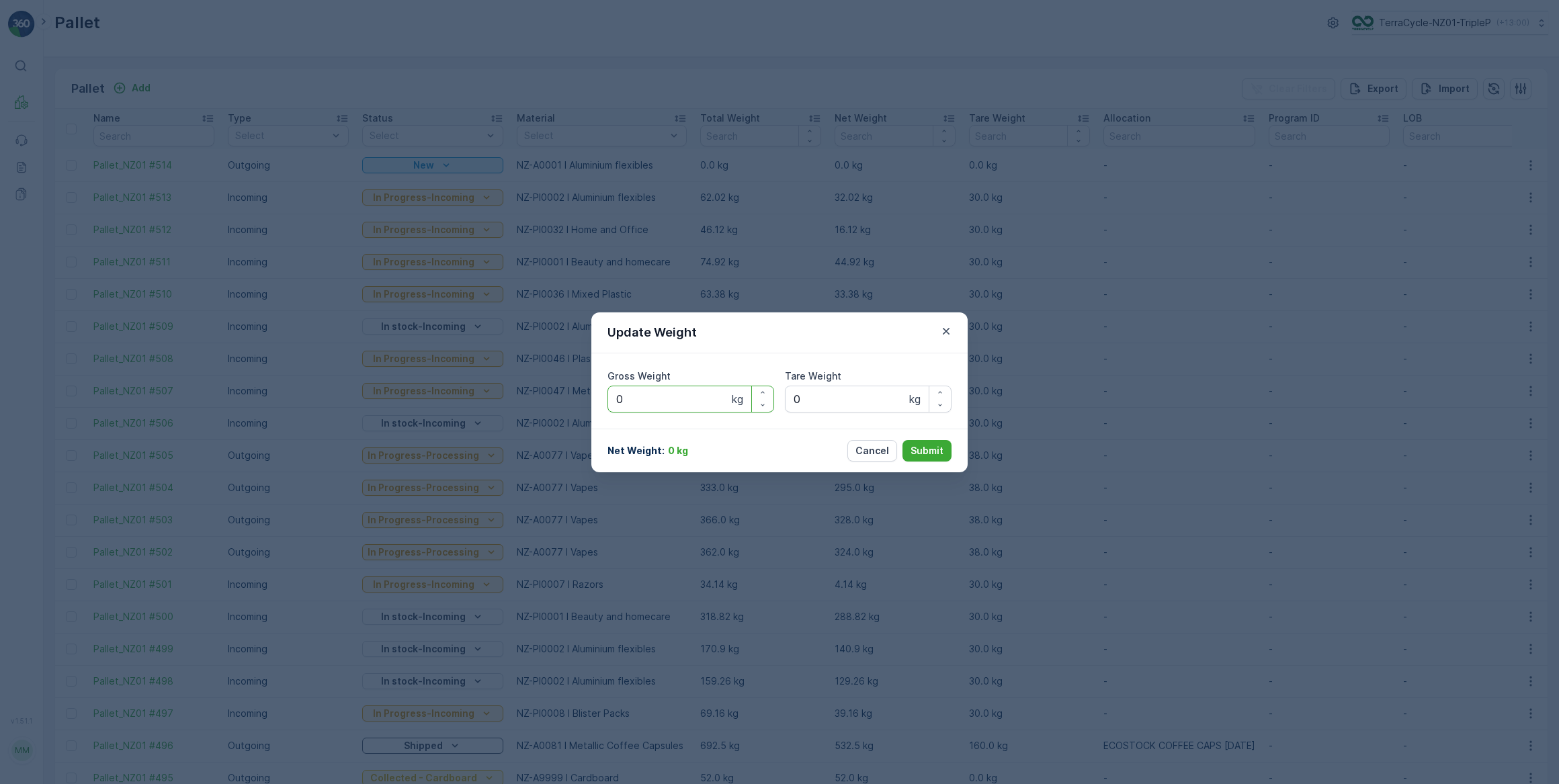
click at [665, 405] on Weight "0" at bounding box center [691, 399] width 166 height 27
type Weight "063"
click at [861, 400] on Weight "0" at bounding box center [868, 399] width 166 height 27
type Weight "016"
click at [931, 450] on p "Submit" at bounding box center [927, 451] width 33 height 13
